Goal: Transaction & Acquisition: Obtain resource

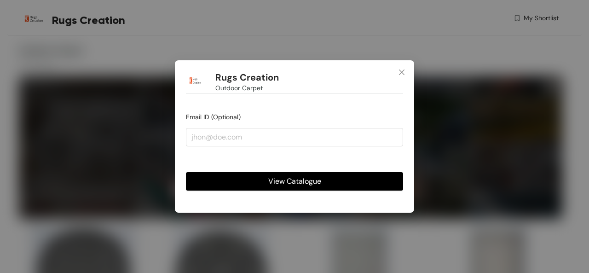
click at [283, 180] on span "View Catalogue" at bounding box center [294, 181] width 53 height 12
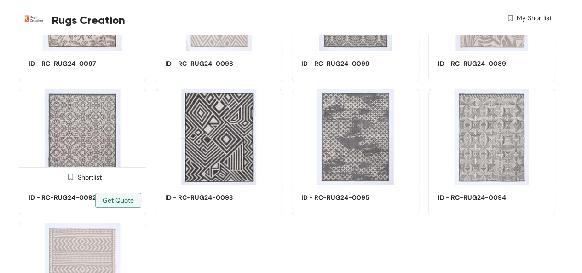
scroll to position [1580, 0]
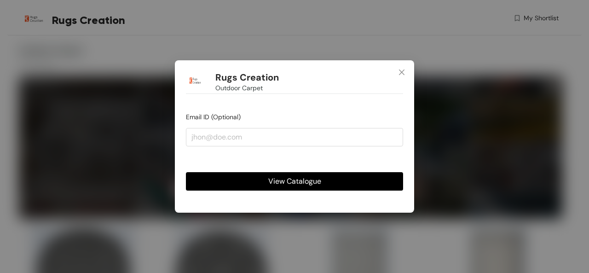
click at [281, 182] on span "View Catalogue" at bounding box center [294, 181] width 53 height 12
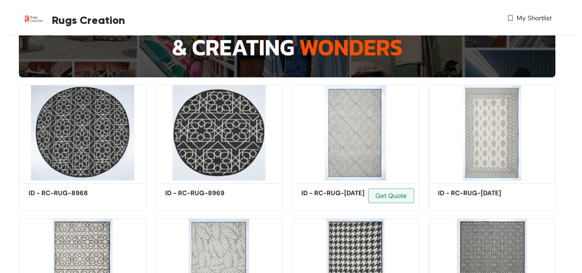
scroll to position [230, 0]
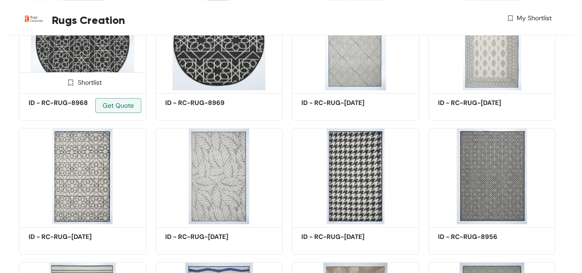
click at [76, 60] on img at bounding box center [83, 42] width 128 height 96
